Goal: Task Accomplishment & Management: Use online tool/utility

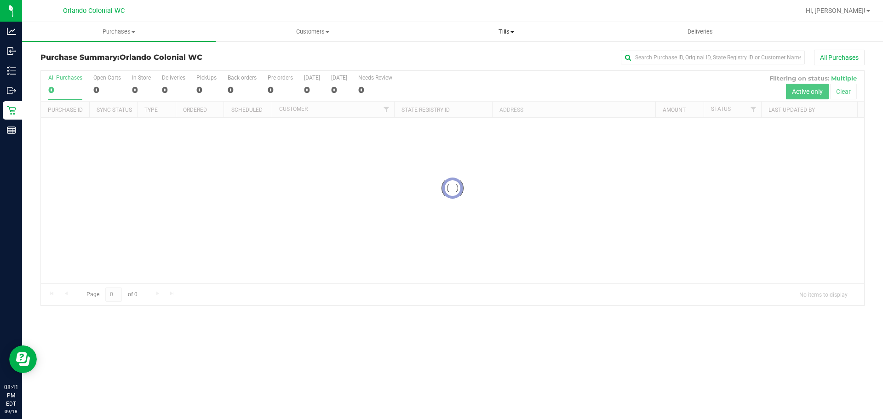
click at [504, 32] on span "Tills" at bounding box center [506, 32] width 193 height 8
click at [481, 61] on li "Reconcile e-payments" at bounding box center [506, 66] width 194 height 11
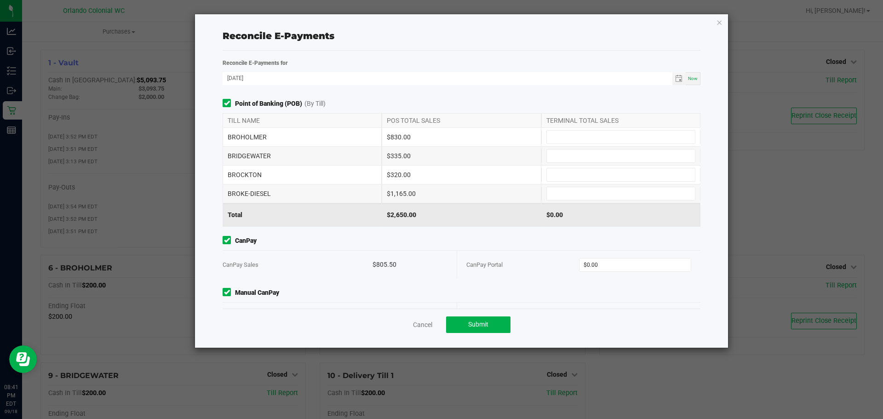
click at [396, 134] on div "$830.00" at bounding box center [461, 137] width 159 height 18
copy div "830.00"
click at [625, 135] on input at bounding box center [621, 137] width 148 height 13
paste input "830"
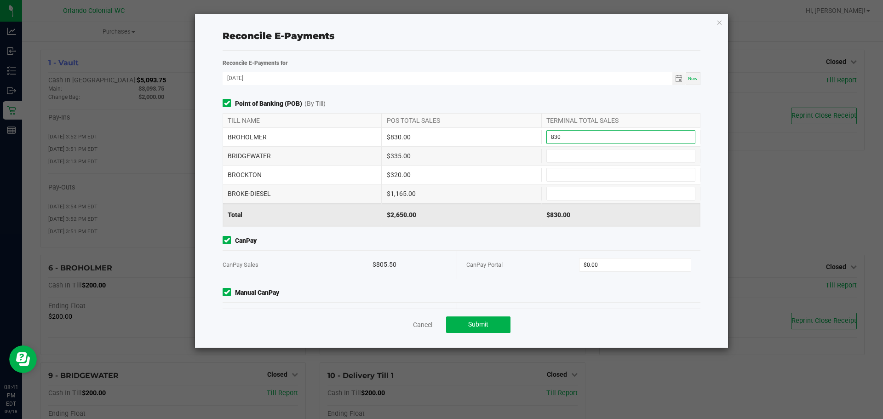
type input "$830.00"
click at [393, 157] on div "$335.00" at bounding box center [461, 156] width 159 height 18
copy div "335.00"
click at [590, 148] on div "BRIDGEWATER $335.00" at bounding box center [462, 156] width 478 height 18
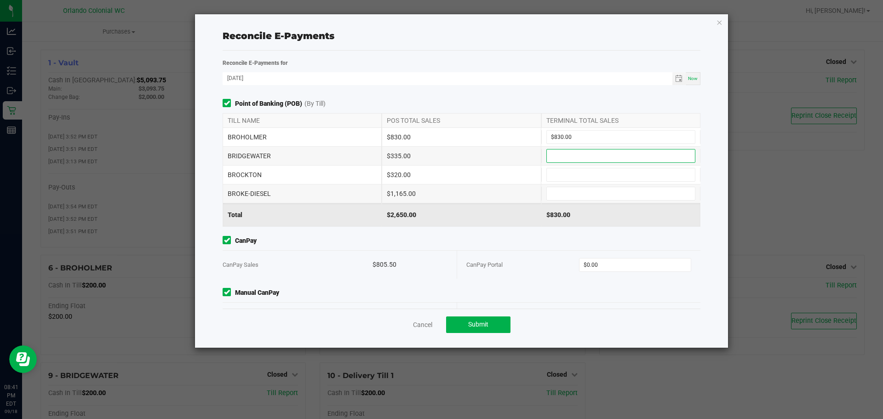
click at [585, 155] on input at bounding box center [621, 155] width 148 height 13
paste input "335"
type input "$335.00"
click at [398, 176] on div "$320.00" at bounding box center [461, 175] width 159 height 18
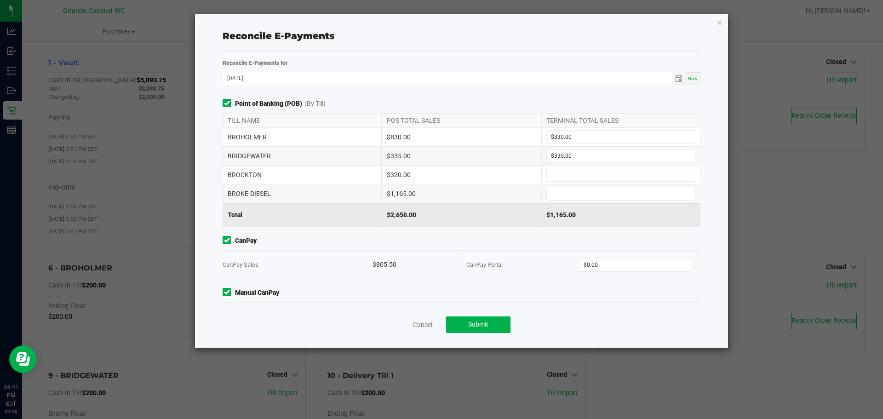
copy div "320.00"
click at [563, 172] on input at bounding box center [621, 174] width 148 height 13
paste input "320"
type input "$320.00"
click at [404, 194] on div "$1,165.00" at bounding box center [461, 193] width 159 height 18
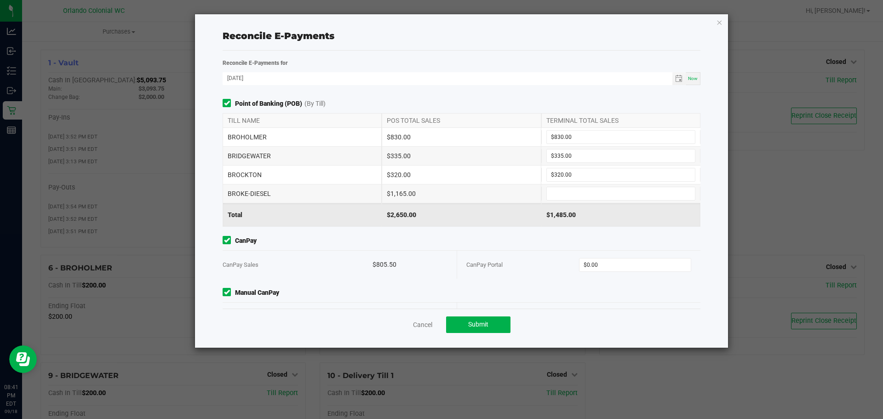
click at [404, 194] on div "$1,165.00" at bounding box center [461, 193] width 159 height 18
copy div "1,165.00"
click at [576, 188] on input at bounding box center [621, 193] width 148 height 13
paste input "1165"
type input "$1,165.00"
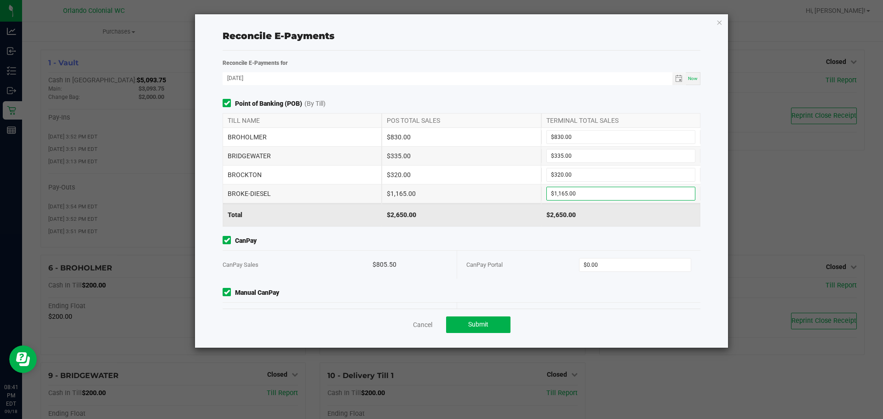
click at [476, 232] on div "Point of Banking (POB) (By Till) TILL NAME POS TOTAL SALES TERMINAL TOTAL SALES…" at bounding box center [461, 204] width 491 height 210
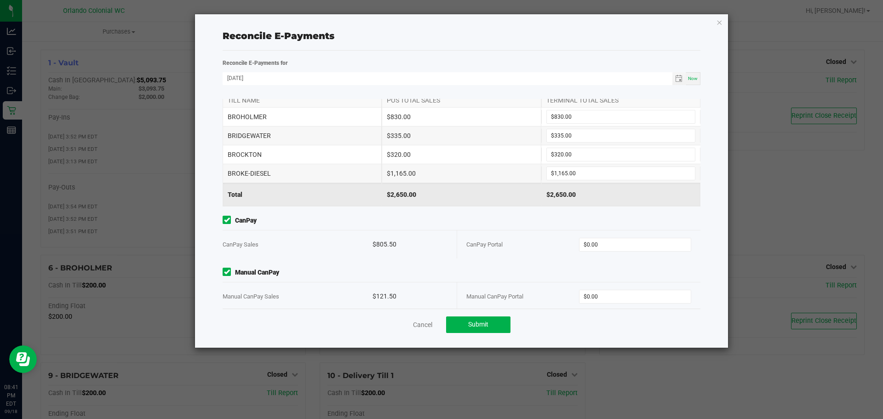
scroll to position [30, 0]
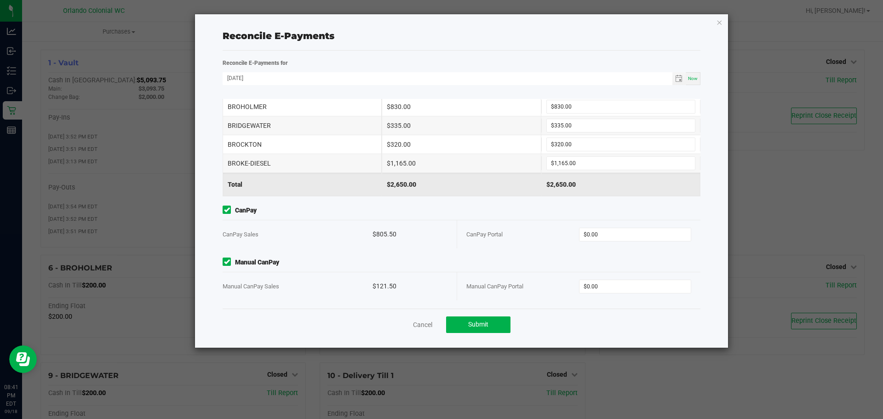
click at [384, 232] on div "$805.50" at bounding box center [409, 234] width 75 height 28
click at [383, 232] on div "$805.50" at bounding box center [409, 234] width 75 height 28
copy div "805.50"
click at [613, 233] on input "0" at bounding box center [635, 234] width 112 height 13
paste input "805.5"
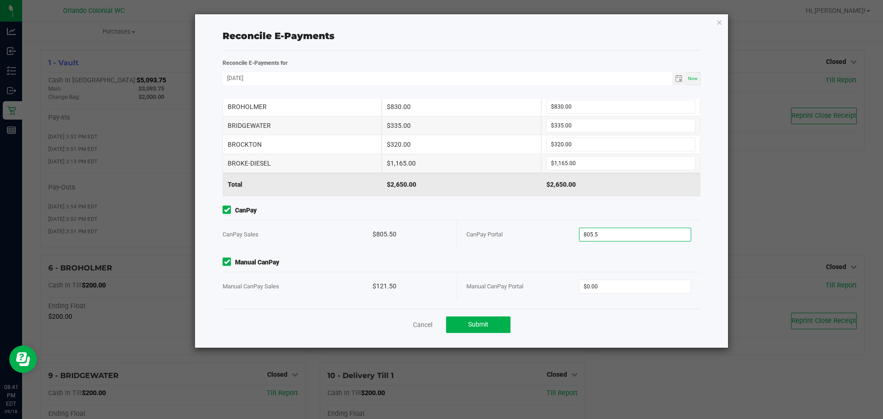
type input "$805.50"
click at [379, 283] on div "$121.50" at bounding box center [409, 286] width 75 height 28
copy div "121.50"
drag, startPoint x: 639, startPoint y: 285, endPoint x: 632, endPoint y: 285, distance: 6.9
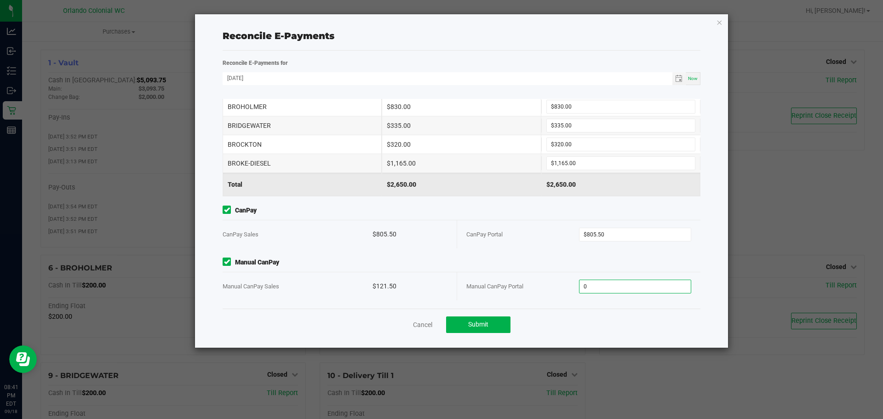
click at [638, 285] on input "0" at bounding box center [635, 286] width 112 height 13
paste input "121.5"
type input "$121.50"
click at [489, 326] on button "Submit" at bounding box center [478, 324] width 64 height 17
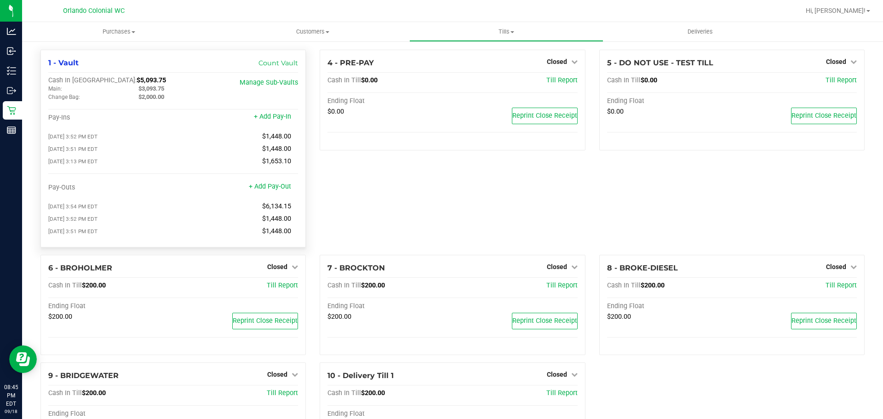
click at [152, 89] on span "$3,093.75" at bounding box center [151, 88] width 26 height 7
click at [153, 88] on span "$3,093.75" at bounding box center [151, 88] width 26 height 7
copy span "3,093.75"
click at [295, 113] on div "Cash In Vault: $5,093.75 Main: $3,093.75 Change Bag: $2,000.00 Manage Sub-Vault…" at bounding box center [173, 157] width 250 height 163
click at [862, 8] on span "Hi, [PERSON_NAME]!" at bounding box center [835, 10] width 60 height 7
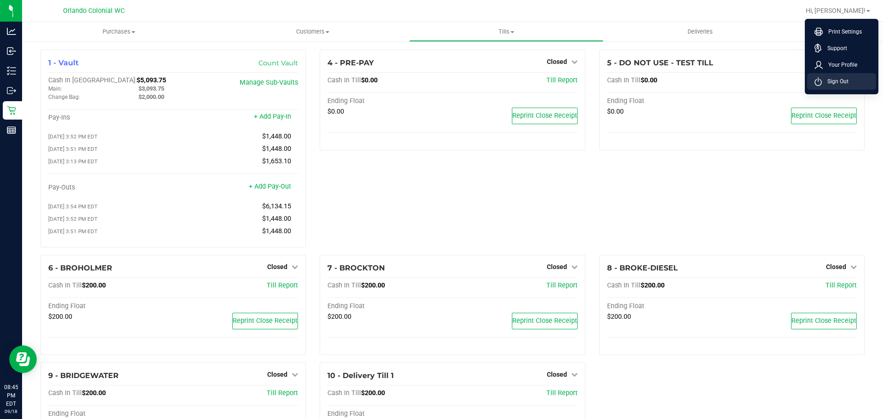
click at [839, 81] on span "Sign Out" at bounding box center [835, 81] width 27 height 9
